Goal: Complete application form: Complete application form

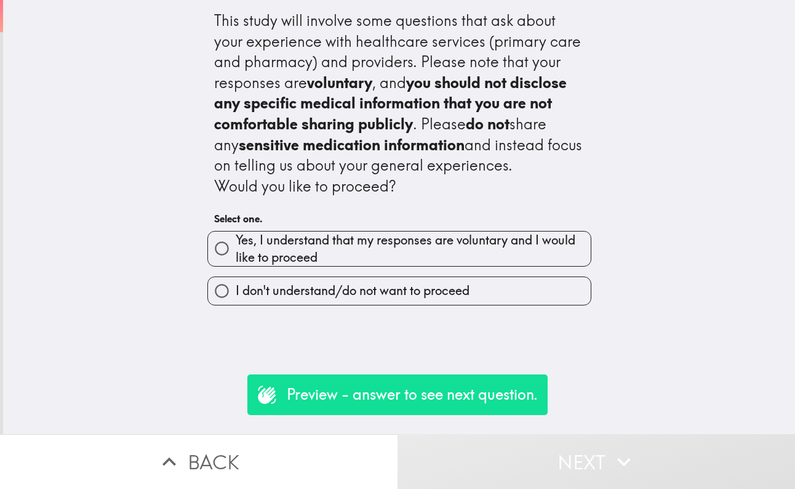
click at [307, 243] on span "Yes, I understand that my responses are voluntary and I would like to proceed" at bounding box center [413, 248] width 355 height 34
click at [236, 243] on input "Yes, I understand that my responses are voluntary and I would like to proceed" at bounding box center [222, 249] width 28 height 28
radio input "true"
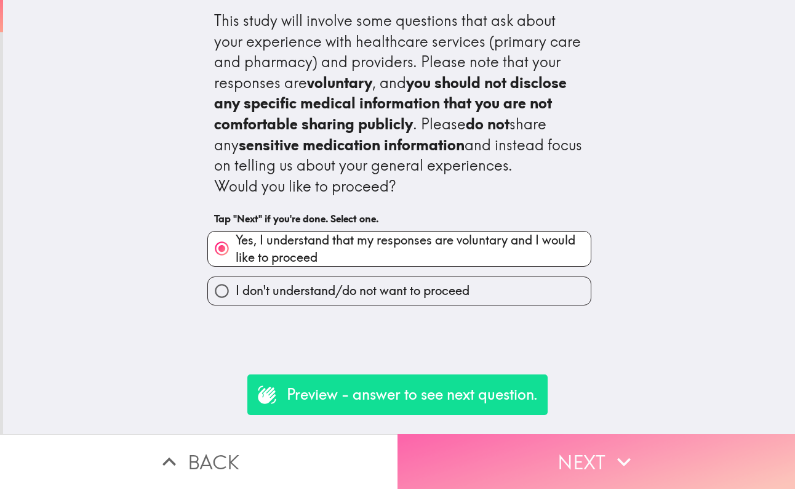
click at [558, 460] on button "Next" at bounding box center [597, 461] width 398 height 55
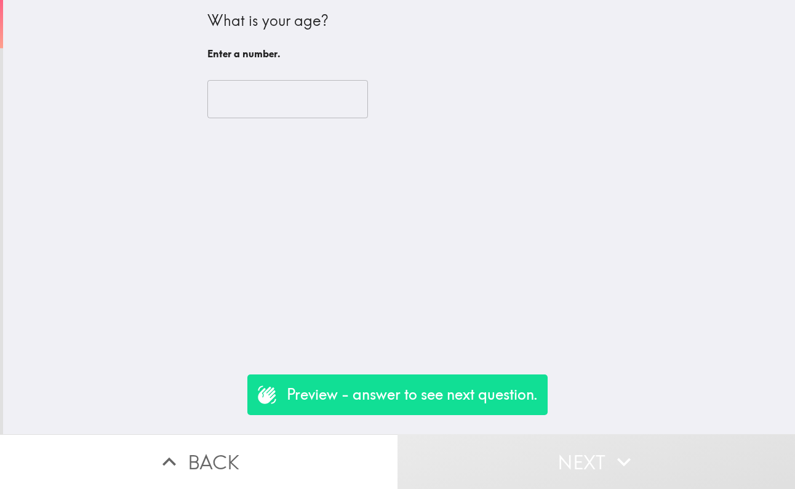
click at [243, 92] on input "number" at bounding box center [287, 99] width 161 height 38
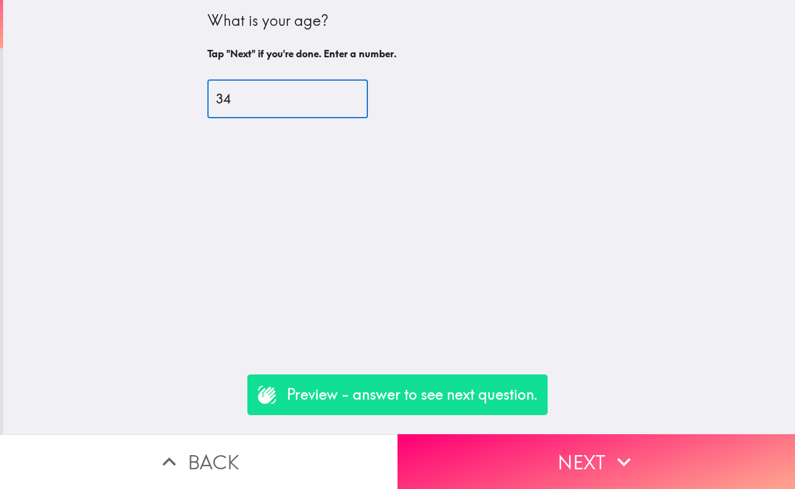
type input "34"
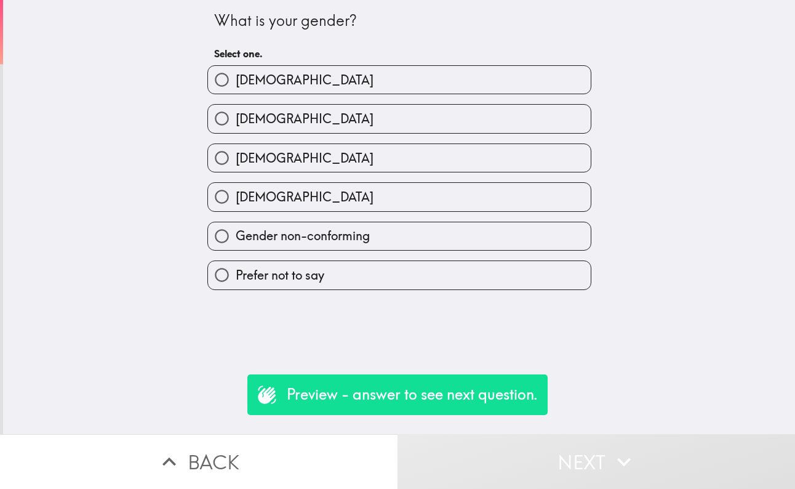
click at [302, 232] on span "Gender non-conforming" at bounding box center [303, 235] width 134 height 17
click at [236, 232] on input "Gender non-conforming" at bounding box center [222, 236] width 28 height 28
radio input "true"
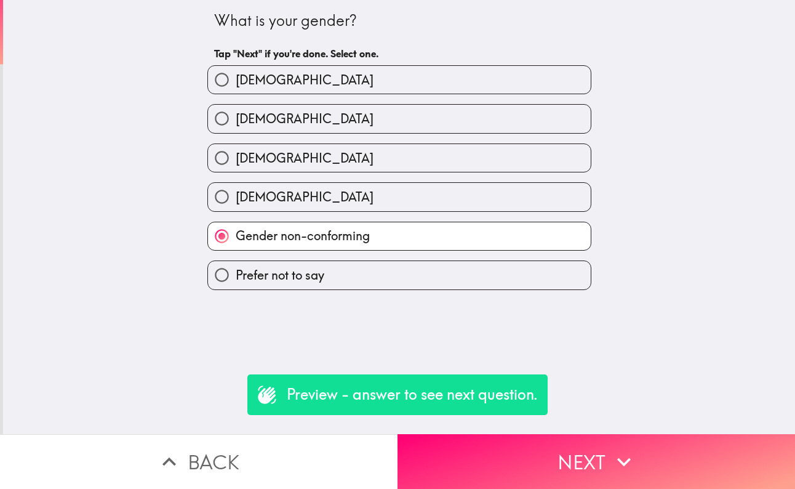
click at [465, 433] on div "What is your gender? Tap "Next" if you're done. Select one. [DEMOGRAPHIC_DATA] …" at bounding box center [399, 217] width 792 height 434
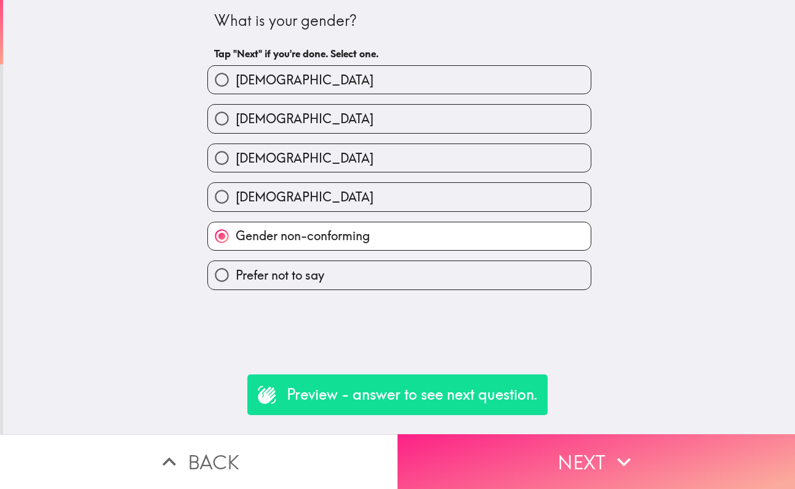
click at [485, 453] on button "Next" at bounding box center [597, 461] width 398 height 55
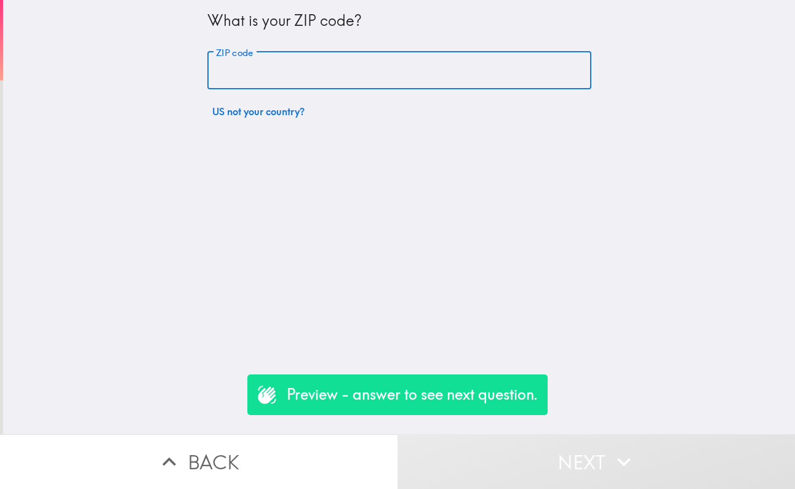
click at [317, 78] on input "ZIP code" at bounding box center [399, 71] width 384 height 38
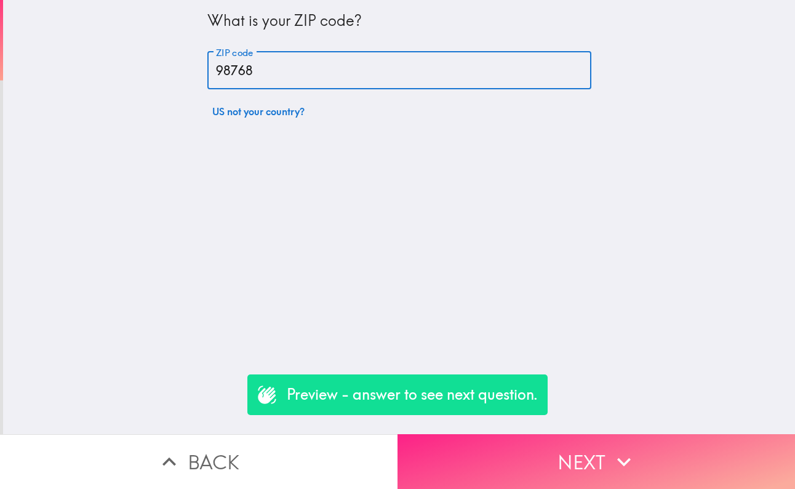
type input "98768"
click at [515, 452] on button "Next" at bounding box center [597, 461] width 398 height 55
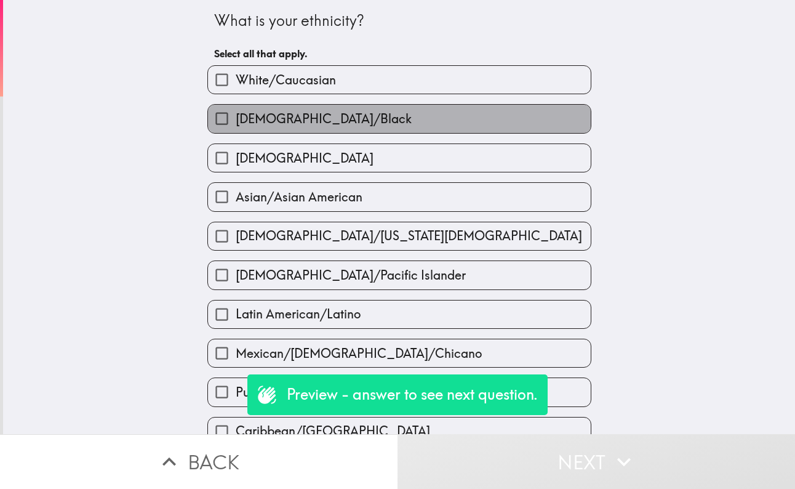
click at [310, 126] on span "[DEMOGRAPHIC_DATA]/Black" at bounding box center [324, 118] width 176 height 17
click at [236, 126] on input "[DEMOGRAPHIC_DATA]/Black" at bounding box center [222, 119] width 28 height 28
checkbox input "true"
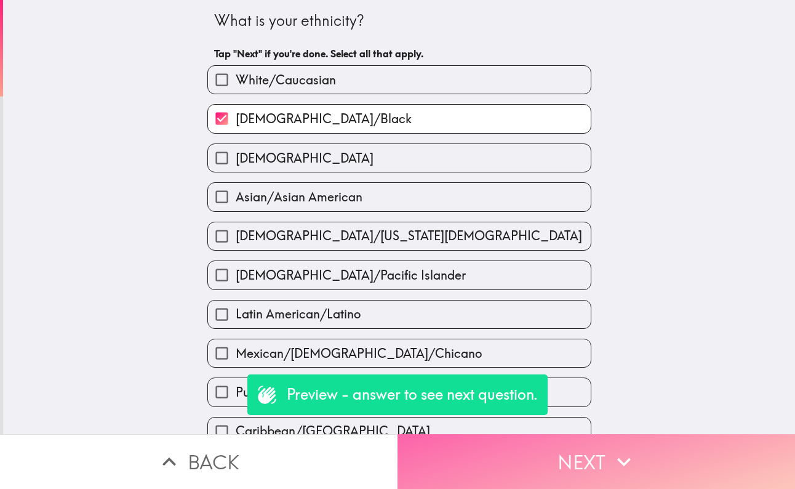
click at [523, 478] on button "Next" at bounding box center [597, 461] width 398 height 55
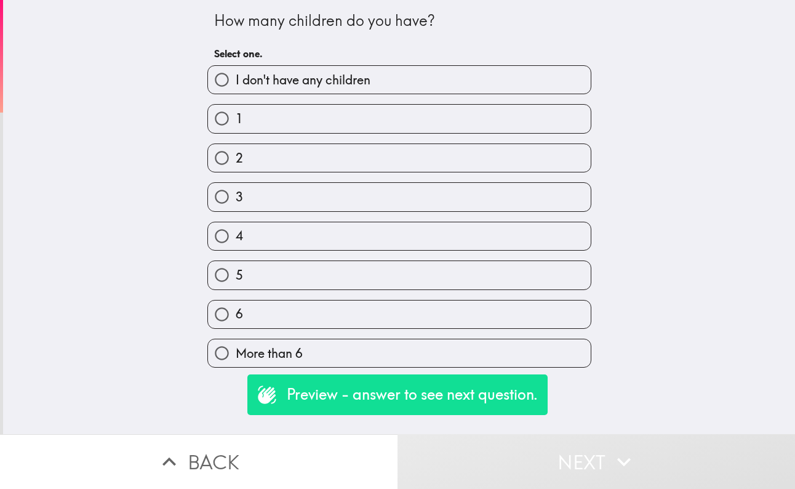
click at [284, 164] on label "2" at bounding box center [399, 158] width 383 height 28
click at [236, 164] on input "2" at bounding box center [222, 158] width 28 height 28
radio input "true"
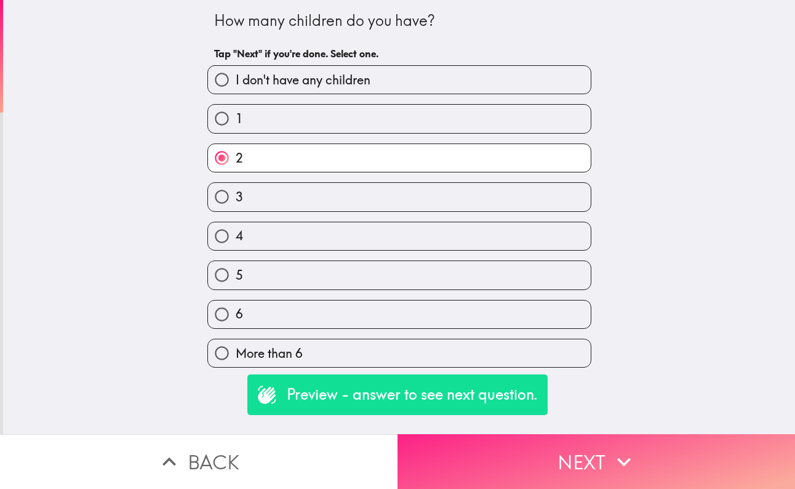
click at [546, 467] on button "Next" at bounding box center [597, 461] width 398 height 55
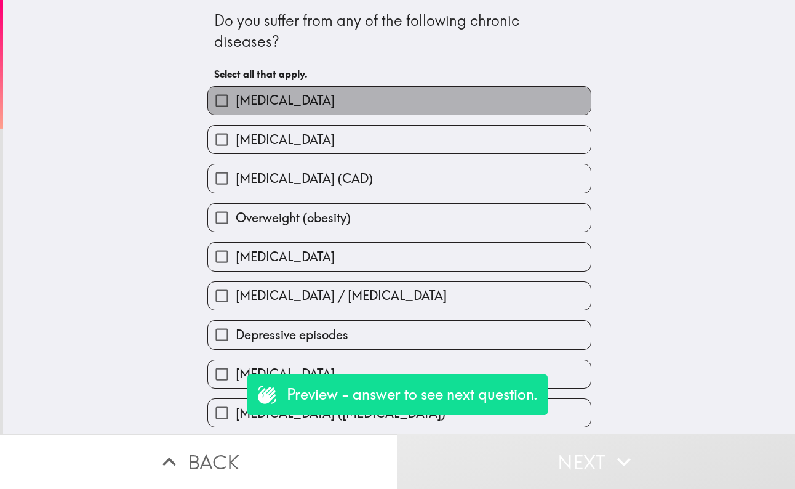
click at [291, 110] on label "[MEDICAL_DATA]" at bounding box center [399, 101] width 383 height 28
click at [236, 110] on input "[MEDICAL_DATA]" at bounding box center [222, 101] width 28 height 28
checkbox input "true"
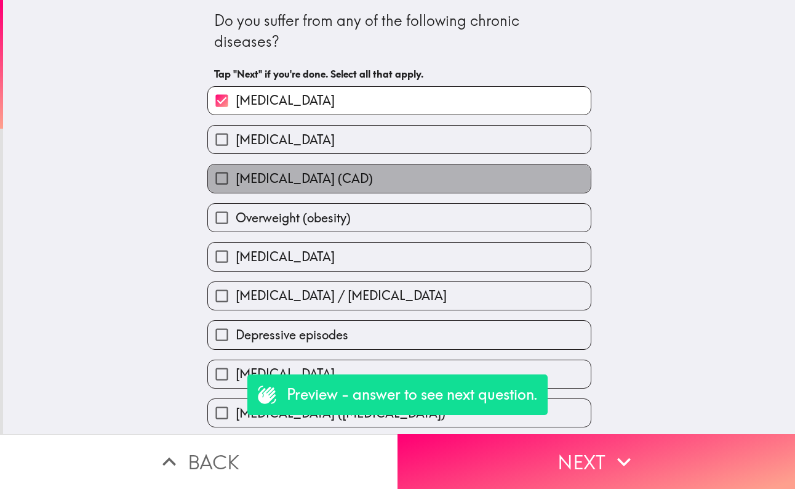
click at [289, 185] on span "[MEDICAL_DATA] (CAD)" at bounding box center [304, 178] width 137 height 17
click at [236, 185] on input "[MEDICAL_DATA] (CAD)" at bounding box center [222, 178] width 28 height 28
checkbox input "true"
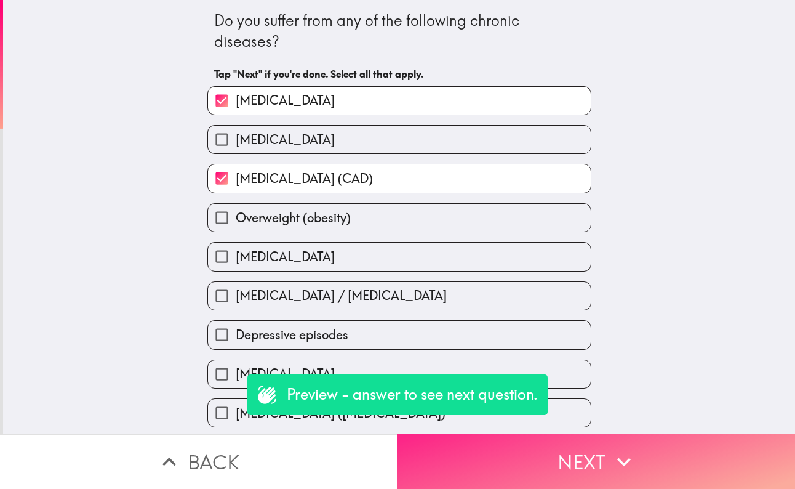
click at [588, 473] on button "Next" at bounding box center [597, 461] width 398 height 55
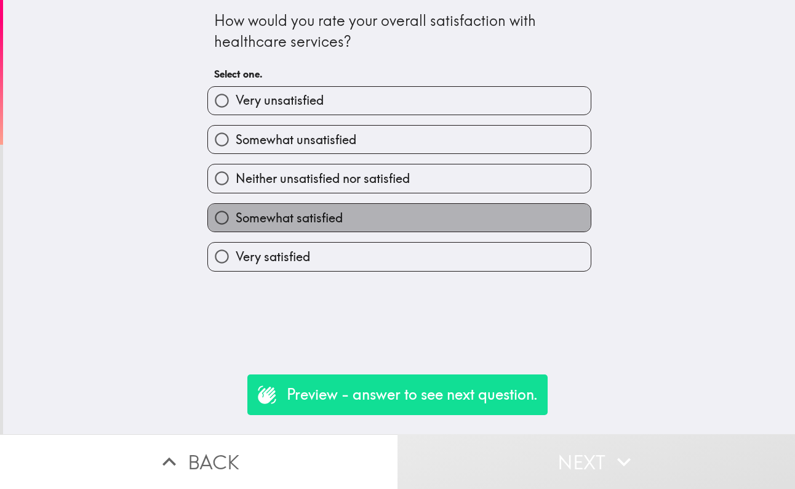
click at [286, 219] on span "Somewhat satisfied" at bounding box center [289, 217] width 107 height 17
click at [236, 219] on input "Somewhat satisfied" at bounding box center [222, 218] width 28 height 28
radio input "true"
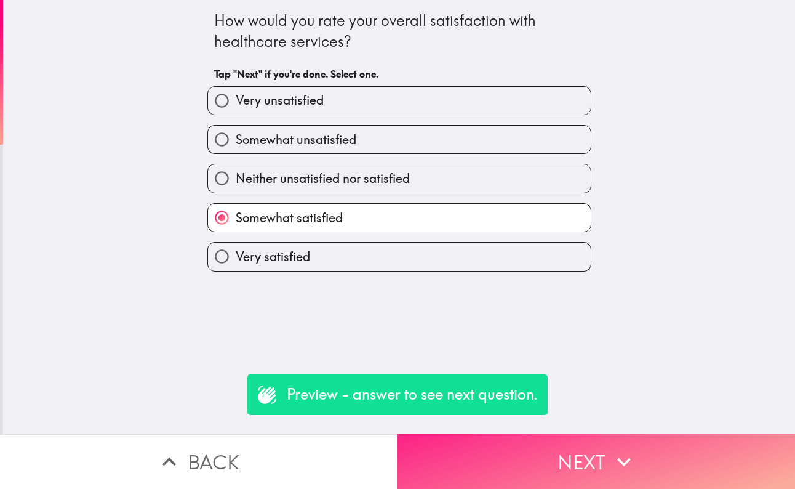
click at [480, 457] on button "Next" at bounding box center [597, 461] width 398 height 55
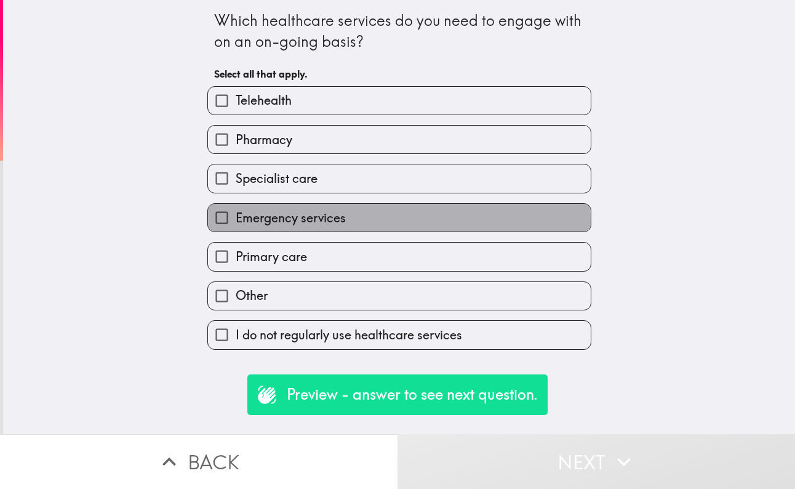
click at [289, 224] on span "Emergency services" at bounding box center [291, 217] width 110 height 17
click at [236, 224] on input "Emergency services" at bounding box center [222, 218] width 28 height 28
checkbox input "true"
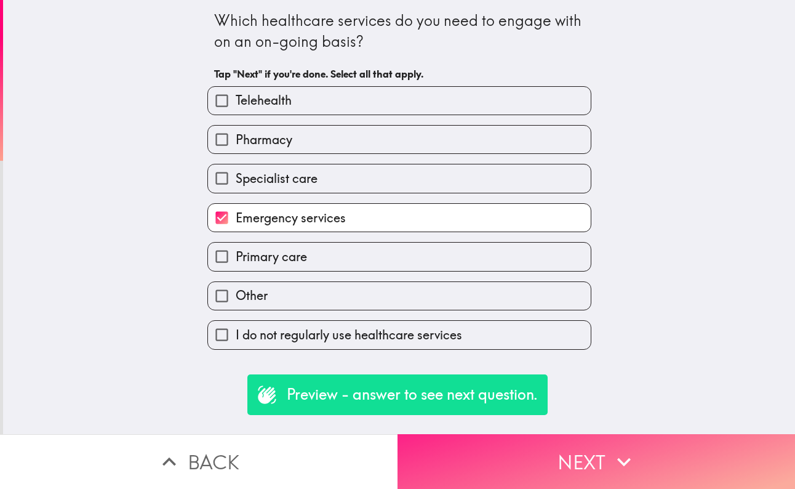
click at [475, 460] on button "Next" at bounding box center [597, 461] width 398 height 55
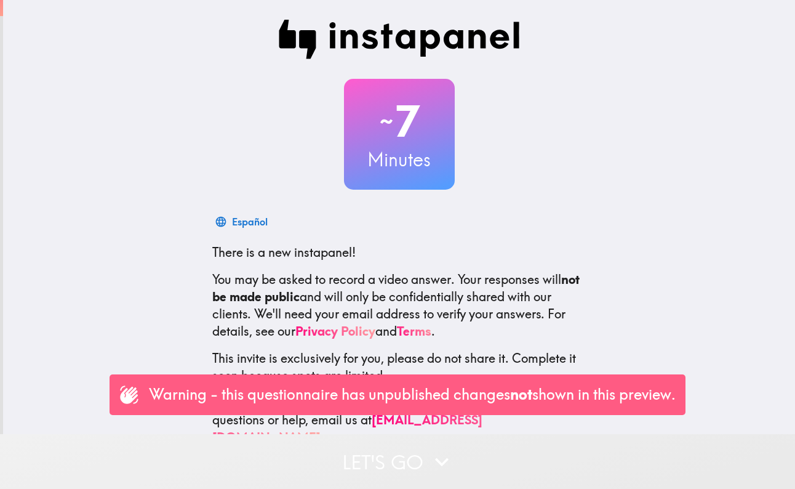
click at [404, 467] on button "Let's go" at bounding box center [397, 461] width 795 height 55
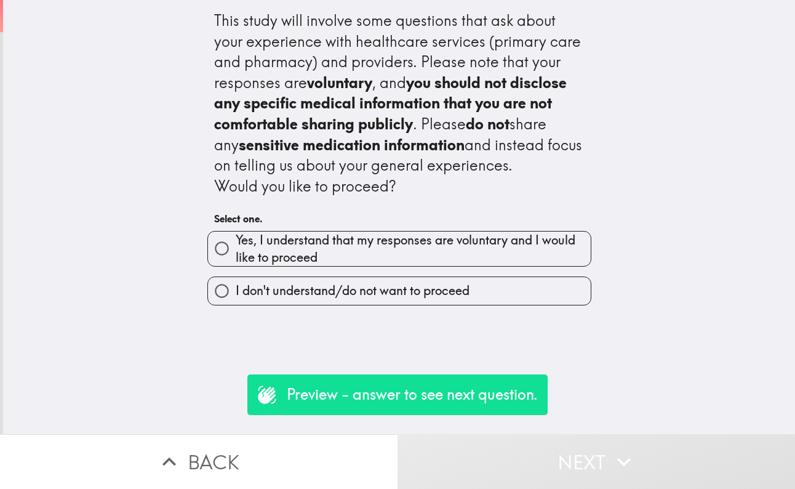
click at [387, 217] on h6 "Select one." at bounding box center [399, 219] width 371 height 14
click at [387, 247] on span "Yes, I understand that my responses are voluntary and I would like to proceed" at bounding box center [413, 248] width 355 height 34
click at [236, 247] on input "Yes, I understand that my responses are voluntary and I would like to proceed" at bounding box center [222, 249] width 28 height 28
radio input "true"
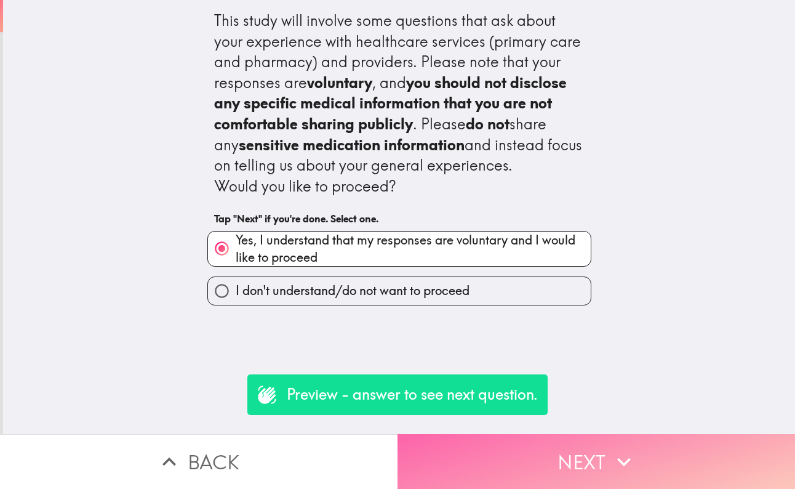
click at [515, 478] on button "Next" at bounding box center [597, 461] width 398 height 55
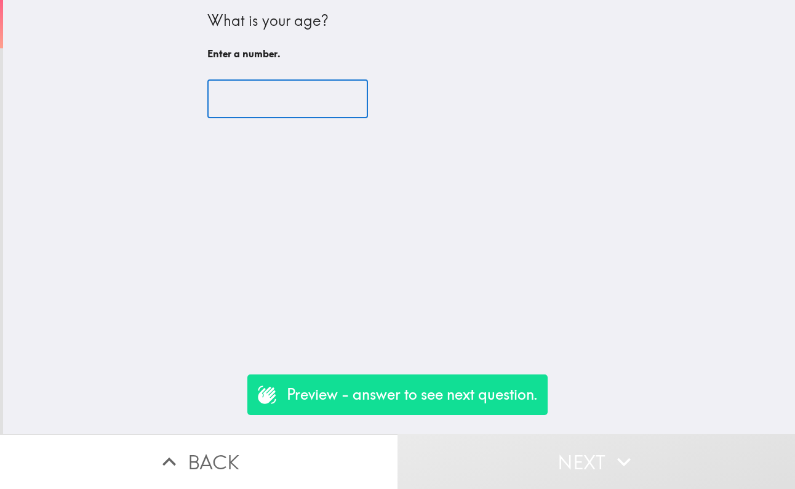
click at [305, 105] on input "number" at bounding box center [287, 99] width 161 height 38
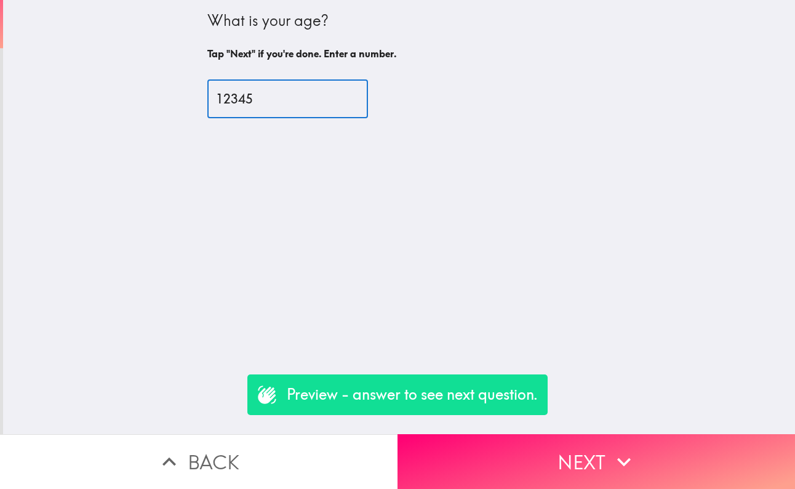
type input "12345"
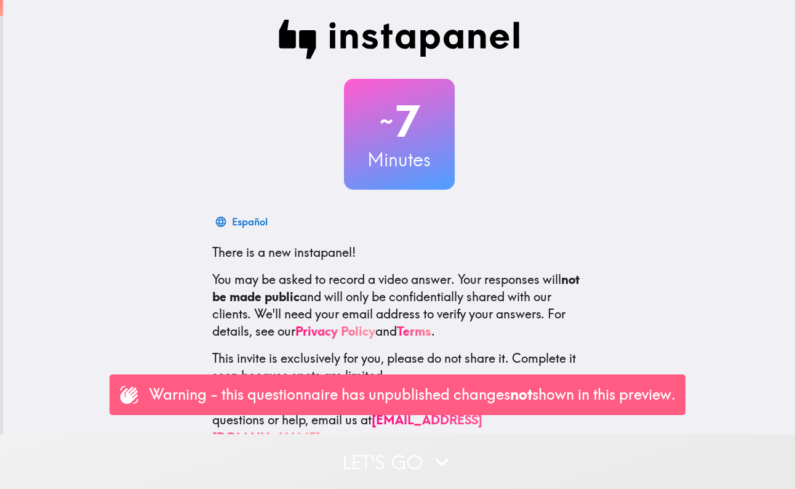
click at [433, 468] on icon "button" at bounding box center [441, 461] width 27 height 27
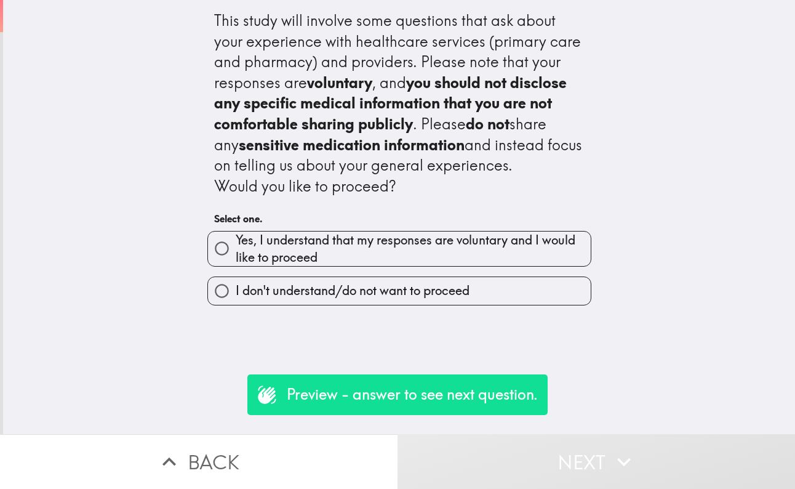
click at [331, 225] on div "Yes, I understand that my responses are voluntary and I would like to proceed" at bounding box center [395, 244] width 394 height 46
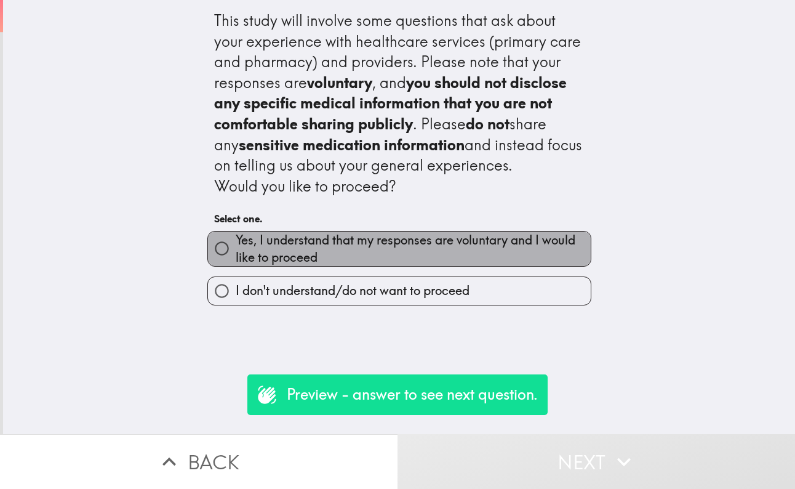
click at [330, 241] on span "Yes, I understand that my responses are voluntary and I would like to proceed" at bounding box center [413, 248] width 355 height 34
click at [236, 241] on input "Yes, I understand that my responses are voluntary and I would like to proceed" at bounding box center [222, 249] width 28 height 28
radio input "true"
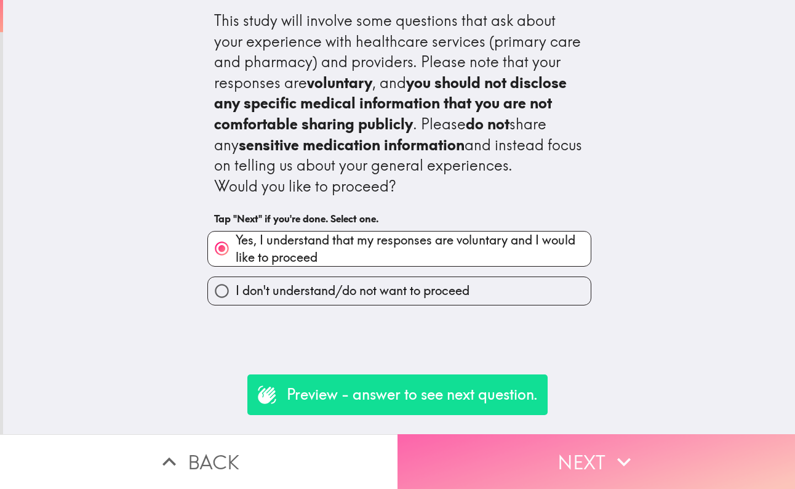
click at [566, 464] on button "Next" at bounding box center [597, 461] width 398 height 55
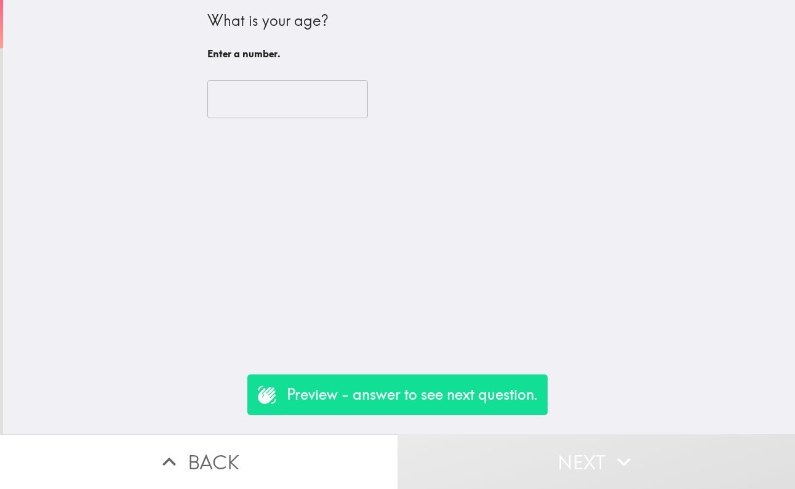
click at [313, 95] on input "number" at bounding box center [287, 99] width 161 height 38
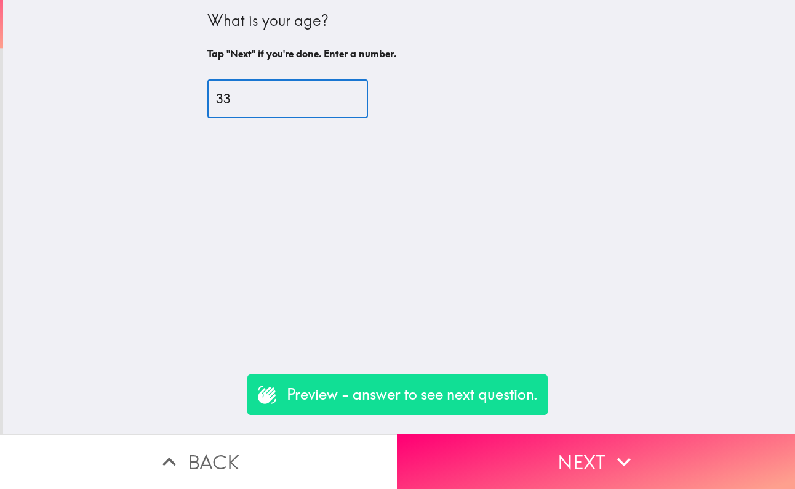
type input "33"
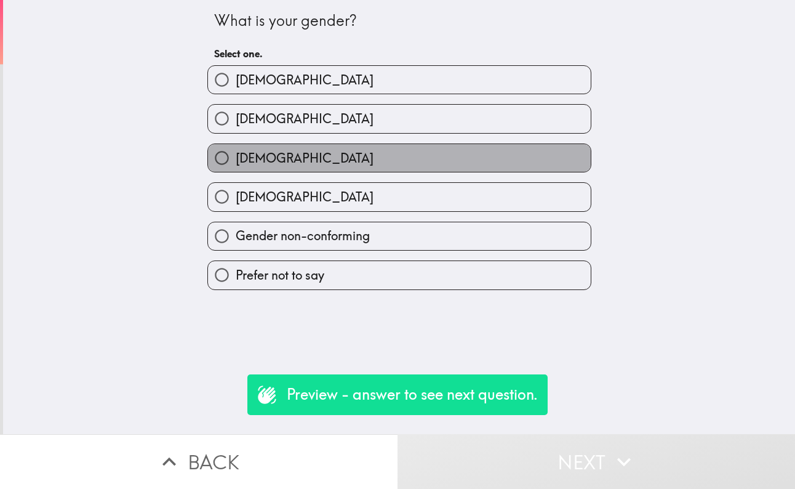
click at [334, 148] on label "[DEMOGRAPHIC_DATA]" at bounding box center [399, 158] width 383 height 28
click at [236, 148] on input "[DEMOGRAPHIC_DATA]" at bounding box center [222, 158] width 28 height 28
radio input "true"
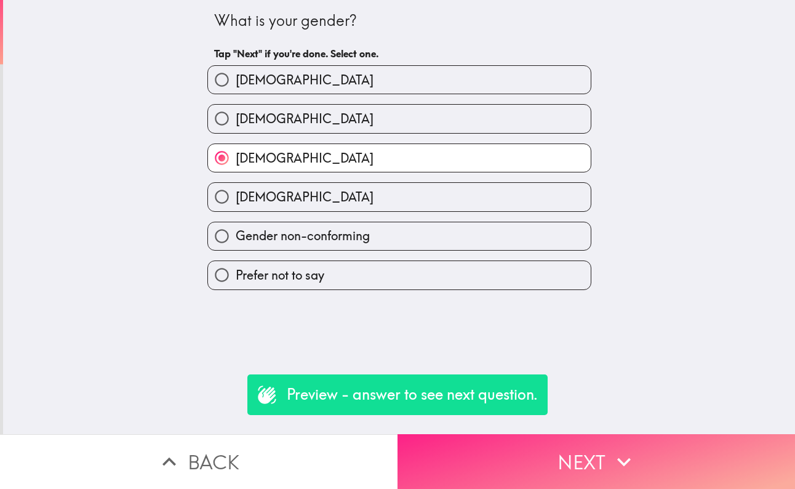
click at [556, 476] on button "Next" at bounding box center [597, 461] width 398 height 55
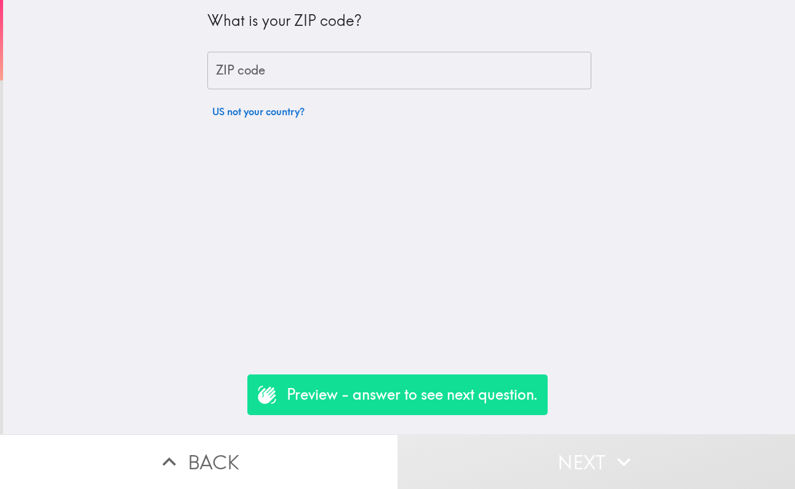
click at [296, 55] on input "ZIP code" at bounding box center [399, 71] width 384 height 38
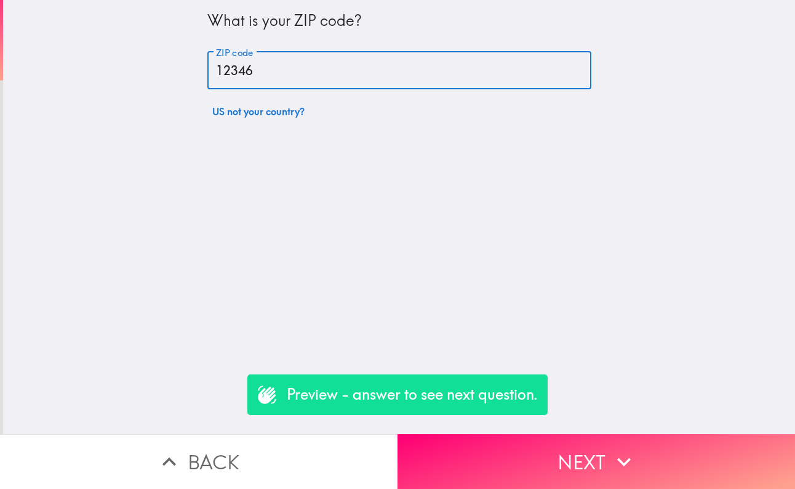
type input "12346"
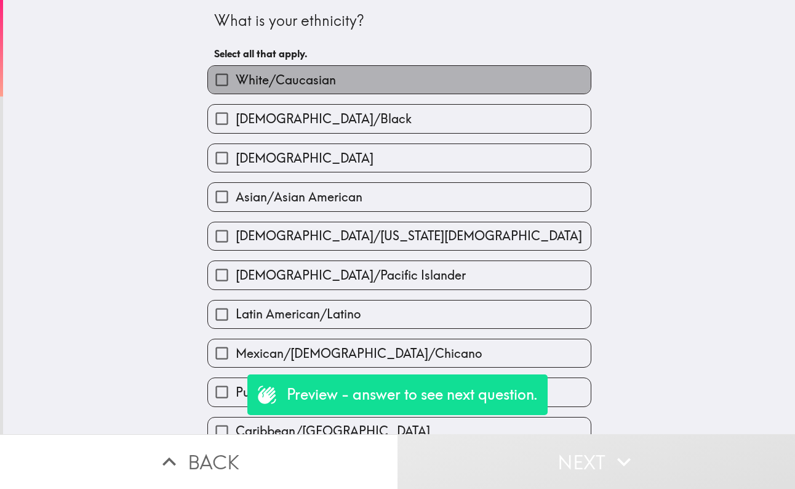
click at [297, 89] on label "White/Caucasian" at bounding box center [399, 80] width 383 height 28
click at [236, 89] on input "White/Caucasian" at bounding box center [222, 80] width 28 height 28
checkbox input "true"
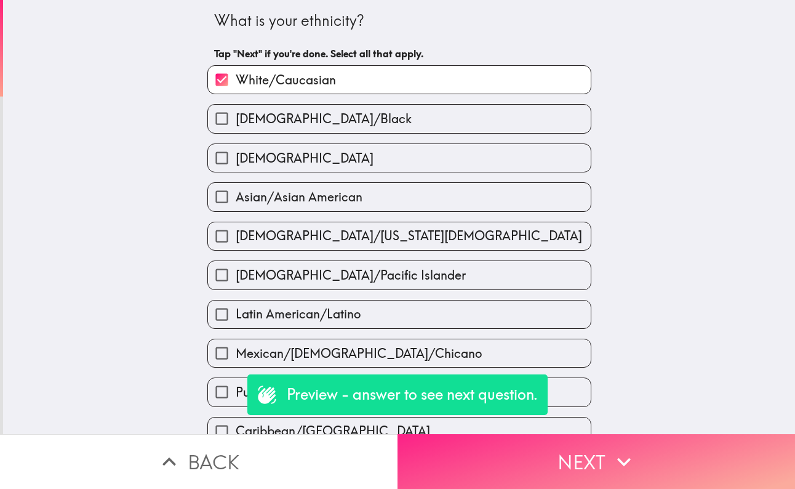
click at [570, 451] on button "Next" at bounding box center [597, 461] width 398 height 55
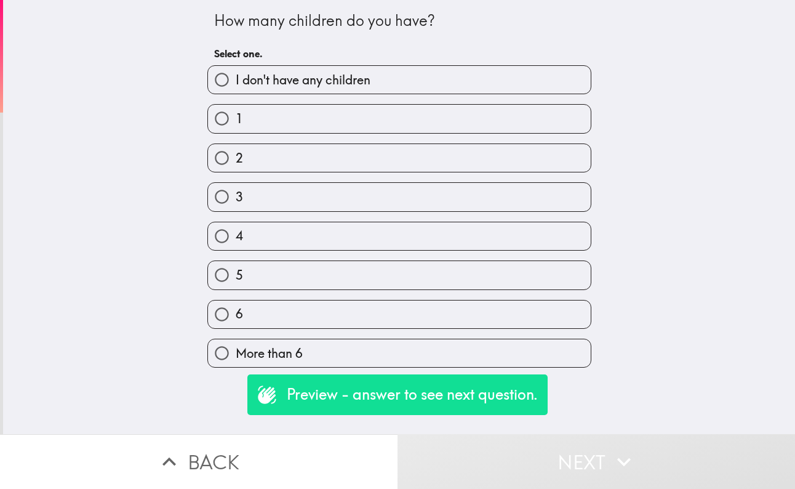
click at [302, 117] on label "1" at bounding box center [399, 119] width 383 height 28
click at [236, 117] on input "1" at bounding box center [222, 119] width 28 height 28
radio input "true"
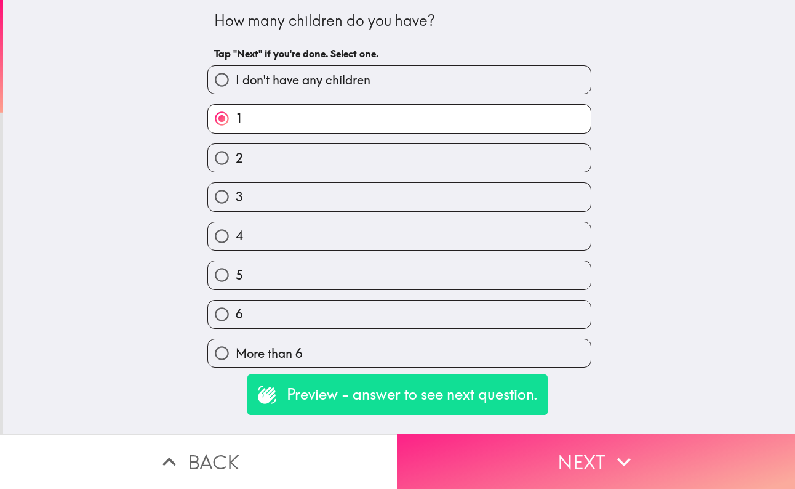
click at [573, 470] on button "Next" at bounding box center [597, 461] width 398 height 55
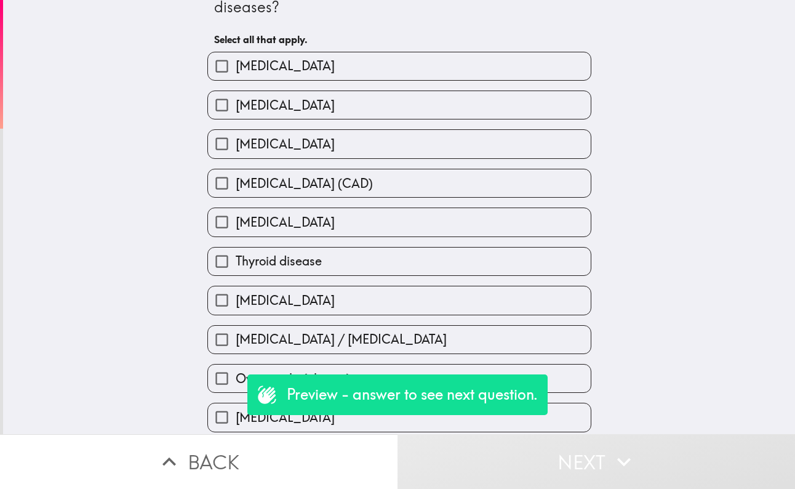
scroll to position [62, 0]
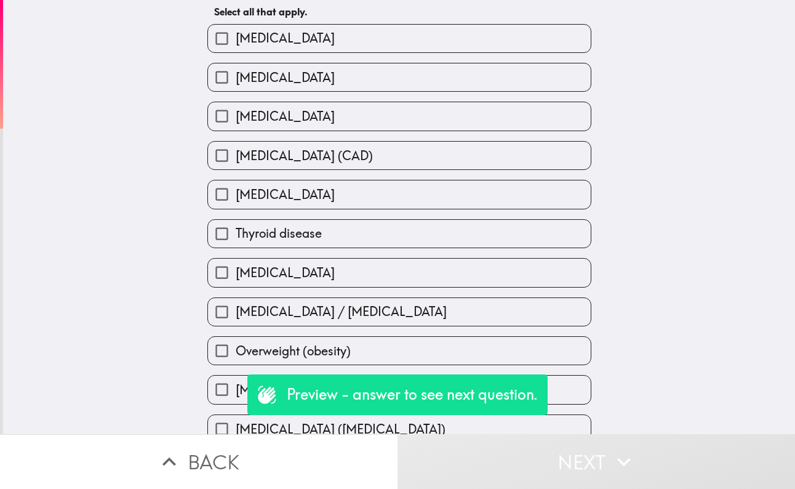
click at [397, 218] on div "Thyroid disease" at bounding box center [395, 228] width 394 height 39
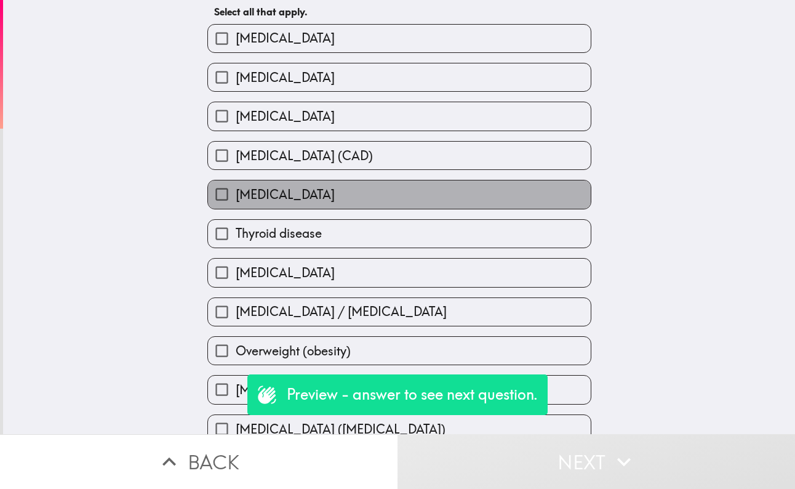
click at [396, 207] on label "[MEDICAL_DATA]" at bounding box center [399, 194] width 383 height 28
click at [236, 207] on input "[MEDICAL_DATA]" at bounding box center [222, 194] width 28 height 28
checkbox input "true"
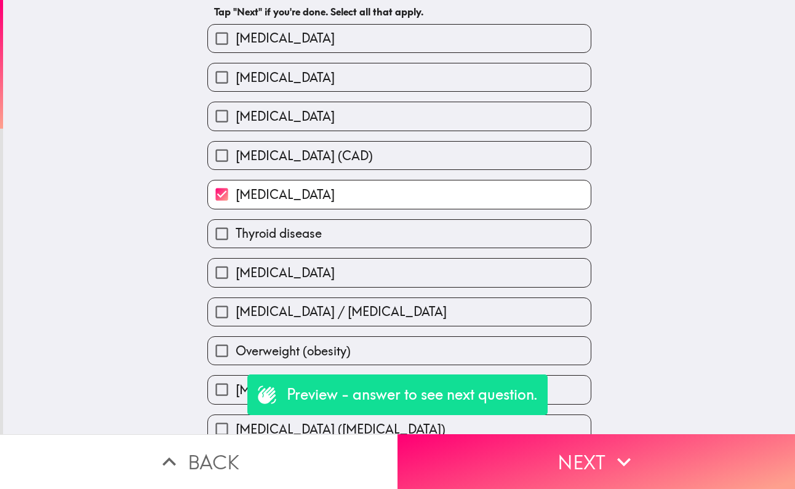
click at [391, 179] on div "[MEDICAL_DATA]" at bounding box center [395, 189] width 394 height 39
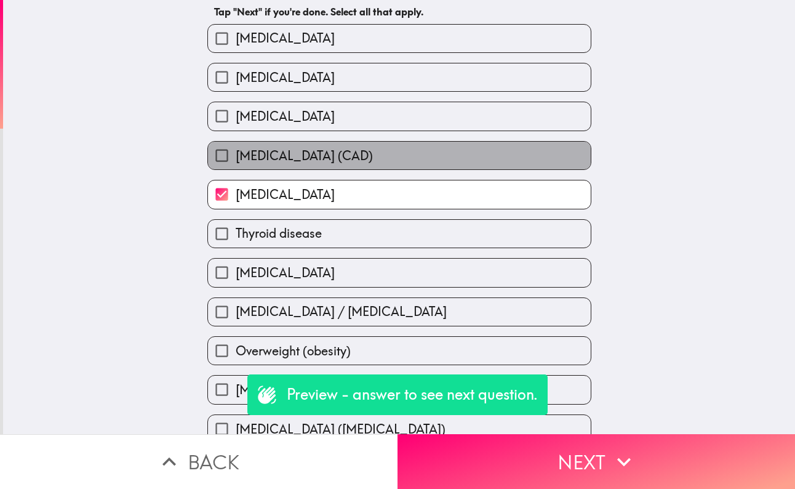
click at [373, 164] on span "[MEDICAL_DATA] (CAD)" at bounding box center [304, 155] width 137 height 17
click at [236, 164] on input "[MEDICAL_DATA] (CAD)" at bounding box center [222, 156] width 28 height 28
checkbox input "true"
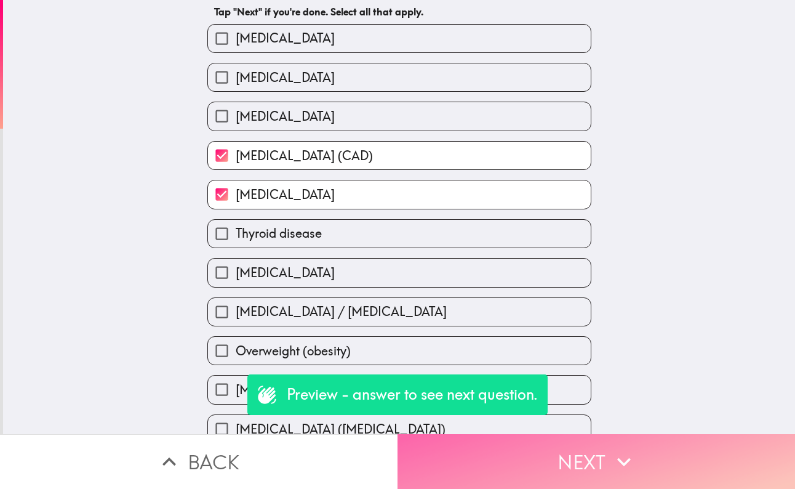
click at [615, 456] on icon "button" at bounding box center [624, 461] width 27 height 27
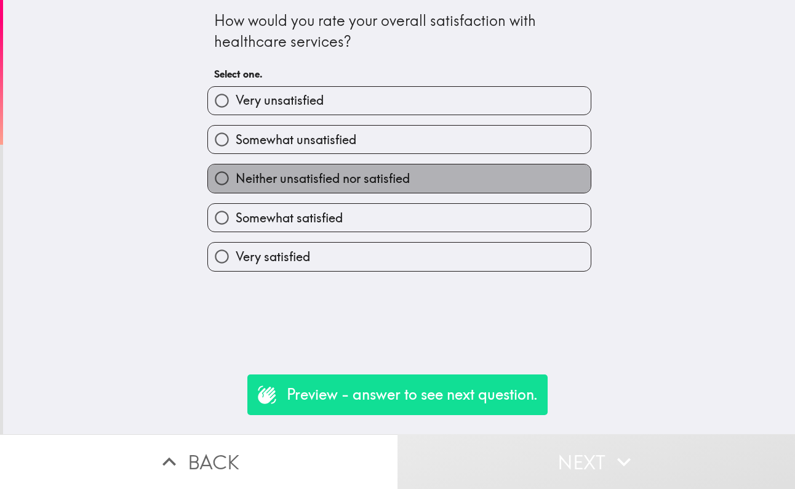
click at [437, 168] on label "Neither unsatisfied nor satisfied" at bounding box center [399, 178] width 383 height 28
click at [236, 168] on input "Neither unsatisfied nor satisfied" at bounding box center [222, 178] width 28 height 28
radio input "true"
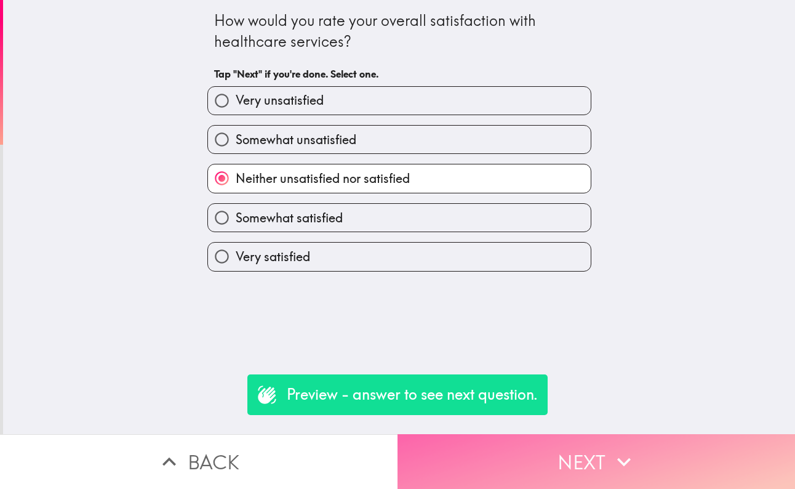
click at [624, 442] on button "Next" at bounding box center [597, 461] width 398 height 55
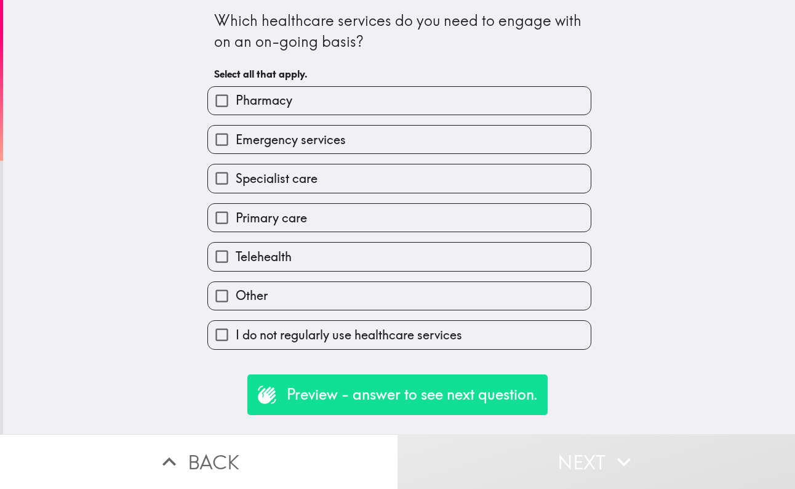
click at [418, 213] on label "Primary care" at bounding box center [399, 218] width 383 height 28
click at [236, 213] on input "Primary care" at bounding box center [222, 218] width 28 height 28
checkbox input "true"
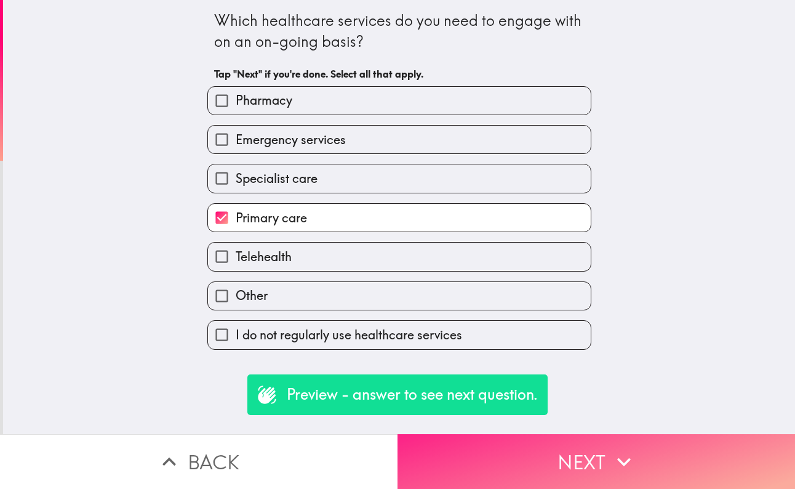
click at [617, 450] on icon "button" at bounding box center [624, 461] width 27 height 27
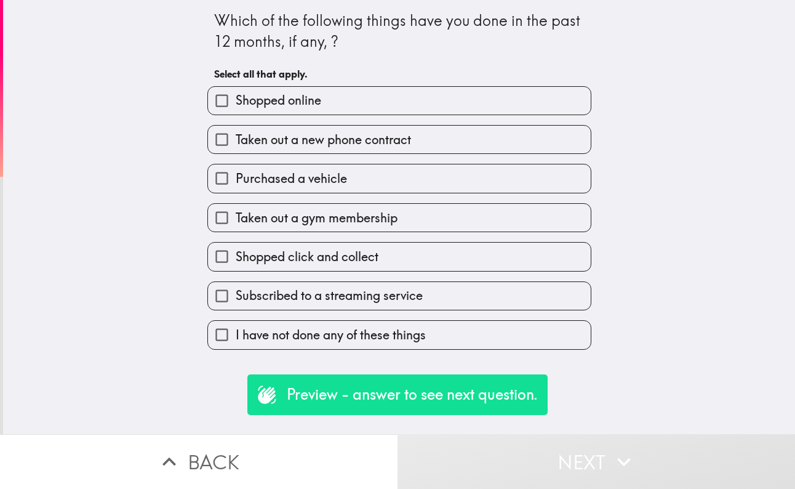
click at [406, 114] on label "Shopped online" at bounding box center [399, 101] width 383 height 28
click at [236, 114] on input "Shopped online" at bounding box center [222, 101] width 28 height 28
checkbox input "true"
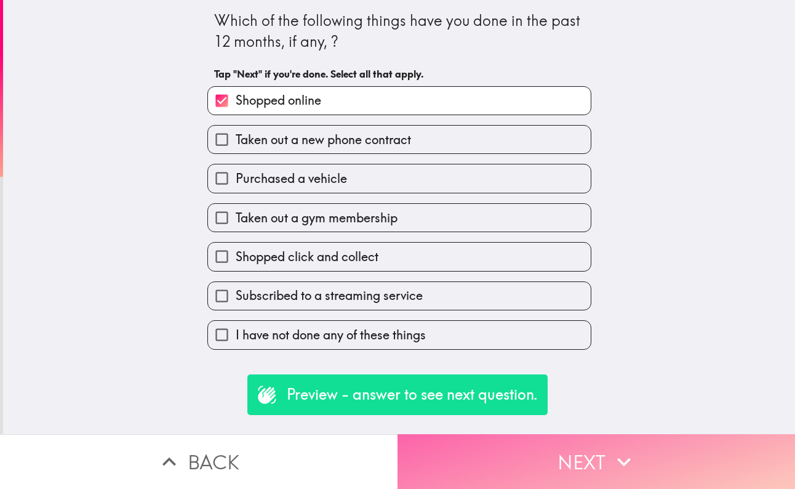
click at [628, 456] on icon "button" at bounding box center [624, 461] width 27 height 27
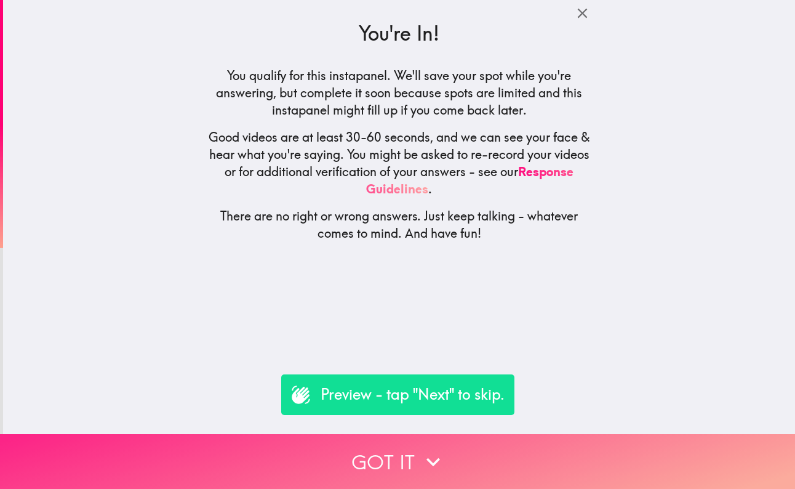
click at [575, 476] on button "Got it" at bounding box center [397, 461] width 795 height 55
